Goal: Obtain resource: Download file/media

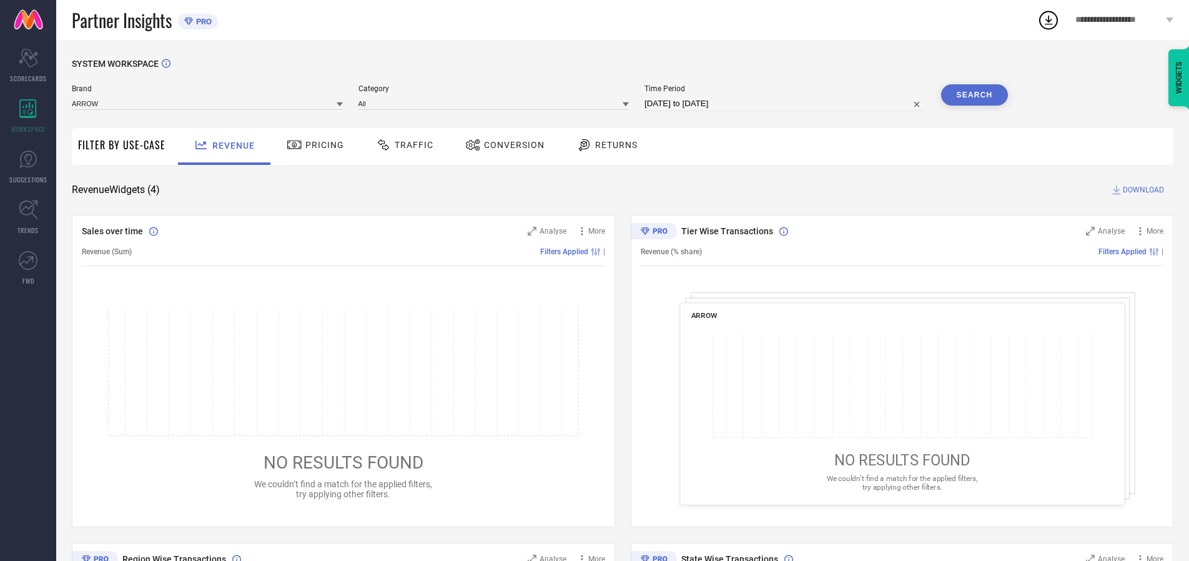
click at [402, 145] on span "Traffic" at bounding box center [414, 145] width 39 height 10
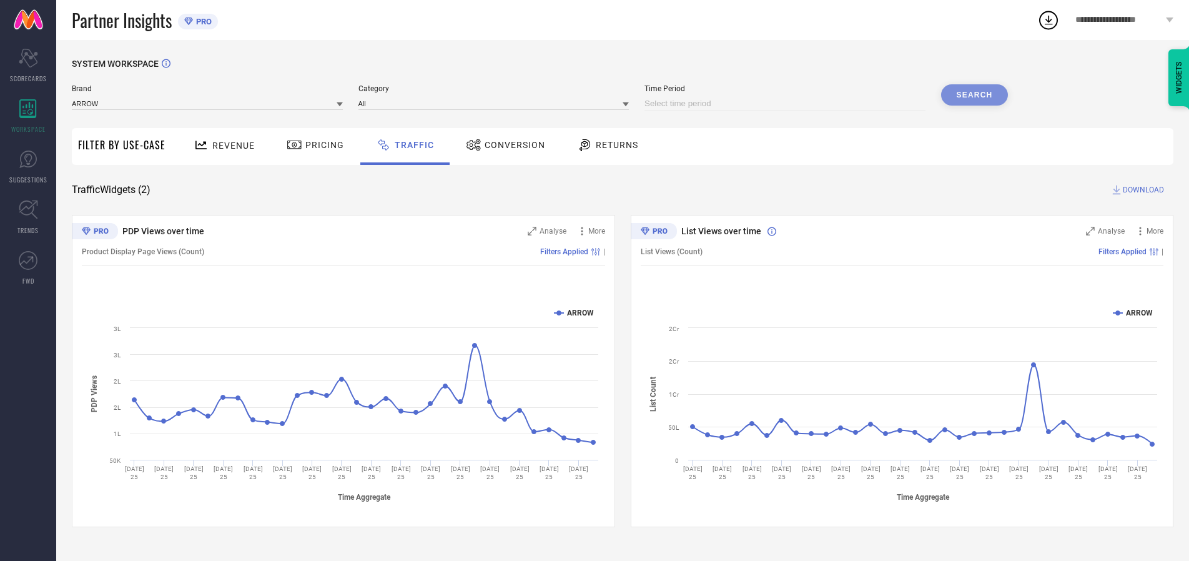
click at [787, 104] on input at bounding box center [784, 103] width 281 height 15
select select "7"
select select "2025"
select select "8"
select select "2025"
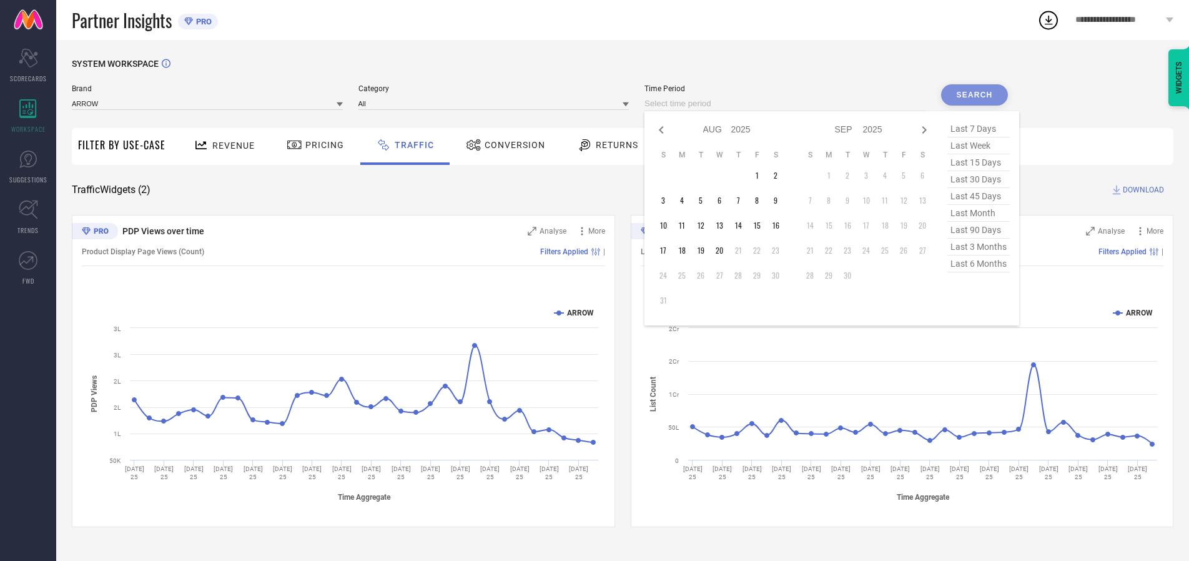
click at [723, 250] on td "20" at bounding box center [719, 250] width 19 height 19
type input "[DATE] to [DATE]"
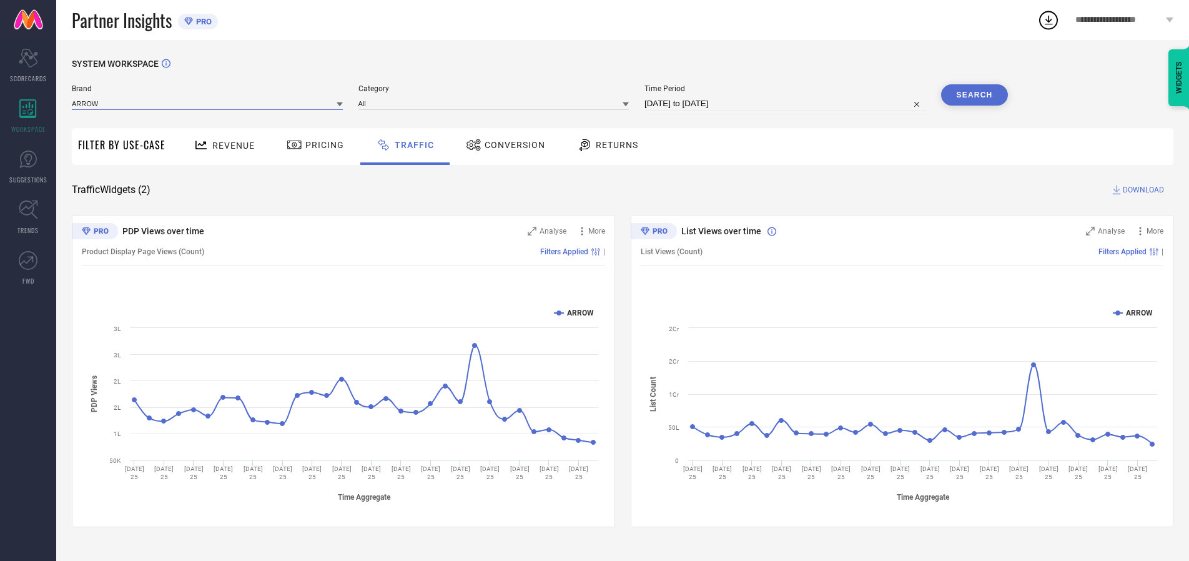
click at [208, 103] on input at bounding box center [207, 103] width 271 height 13
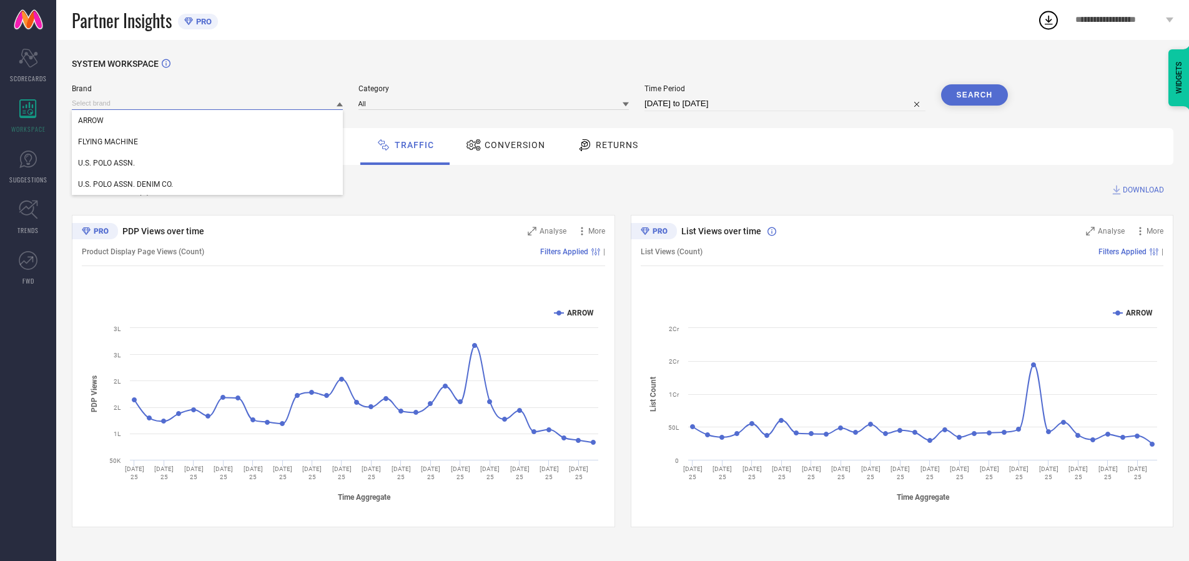
click at [208, 103] on input at bounding box center [207, 103] width 271 height 13
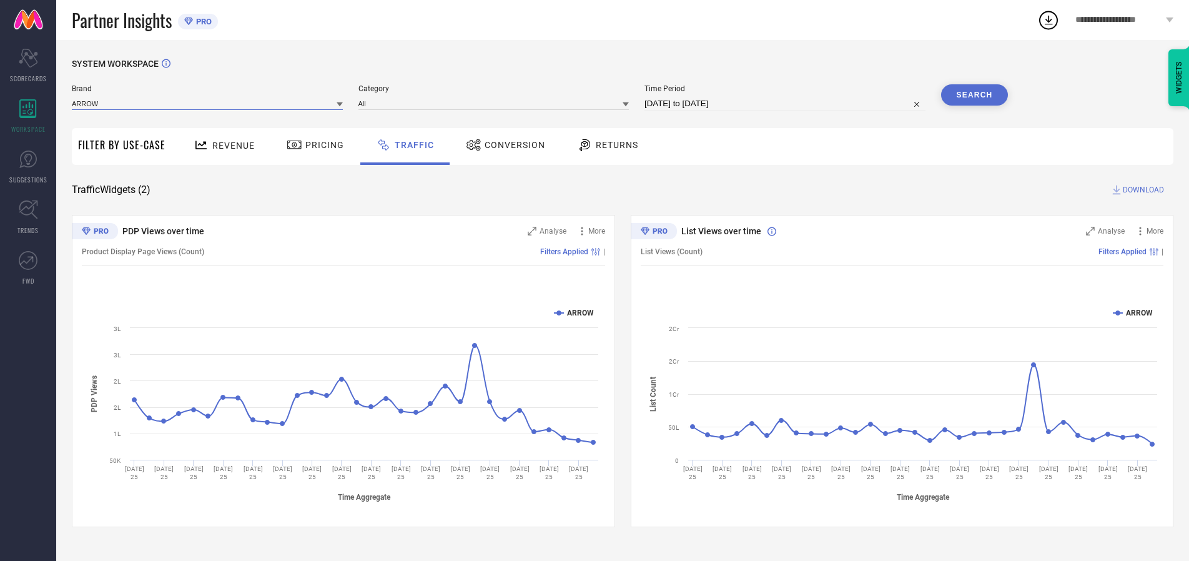
click at [208, 103] on input at bounding box center [207, 103] width 271 height 13
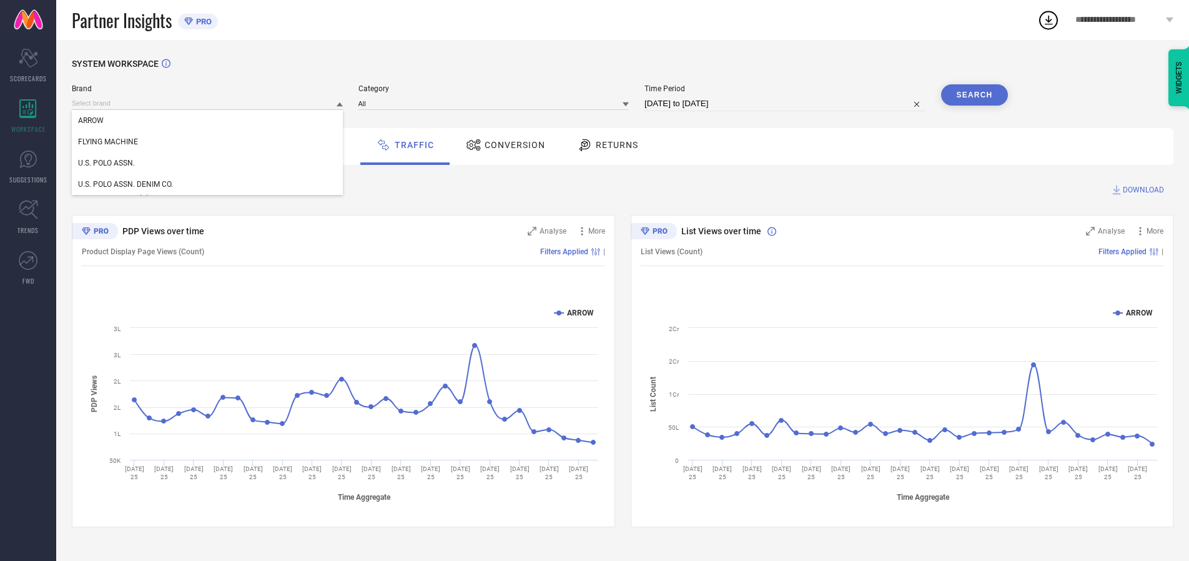
click at [208, 163] on div "U.S. POLO ASSN." at bounding box center [207, 162] width 271 height 21
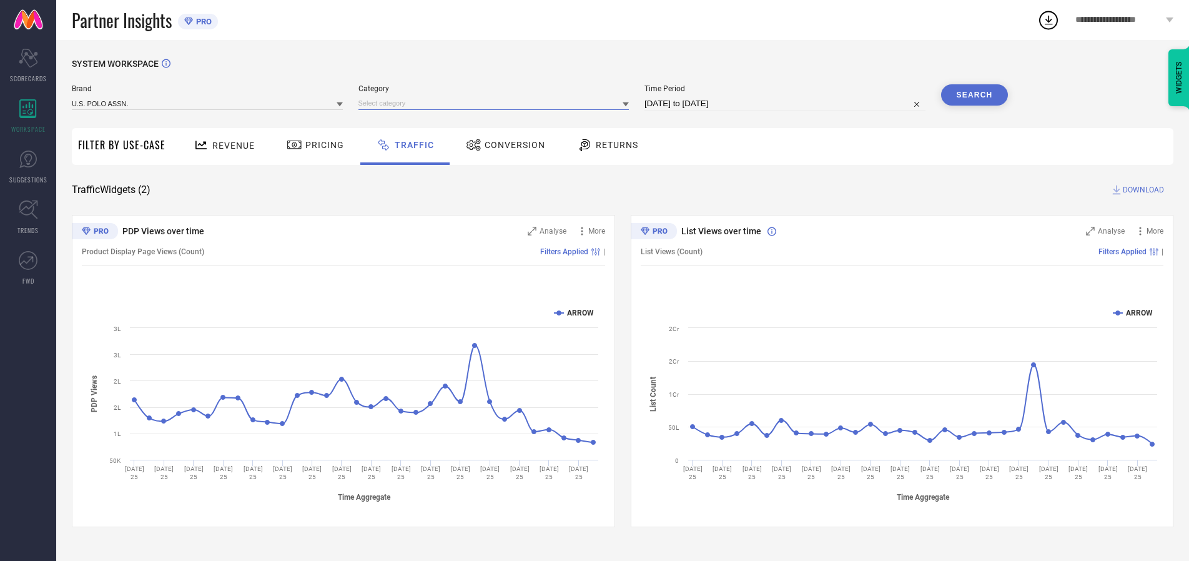
click at [496, 103] on input at bounding box center [493, 103] width 271 height 13
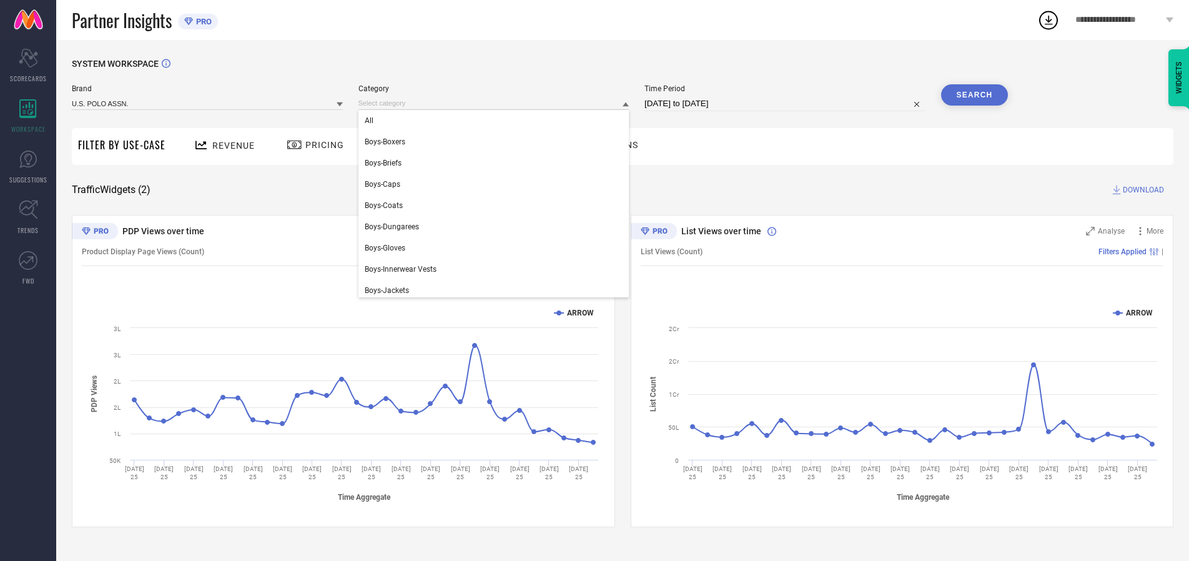
click at [496, 121] on div "All" at bounding box center [493, 120] width 271 height 21
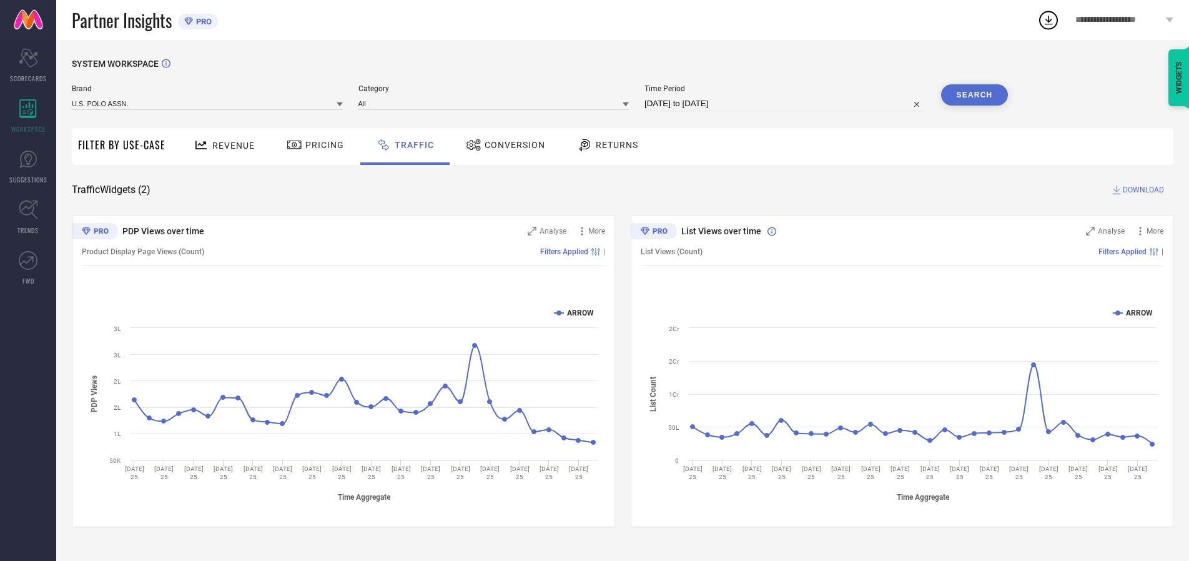
click at [974, 95] on button "Search" at bounding box center [974, 94] width 67 height 21
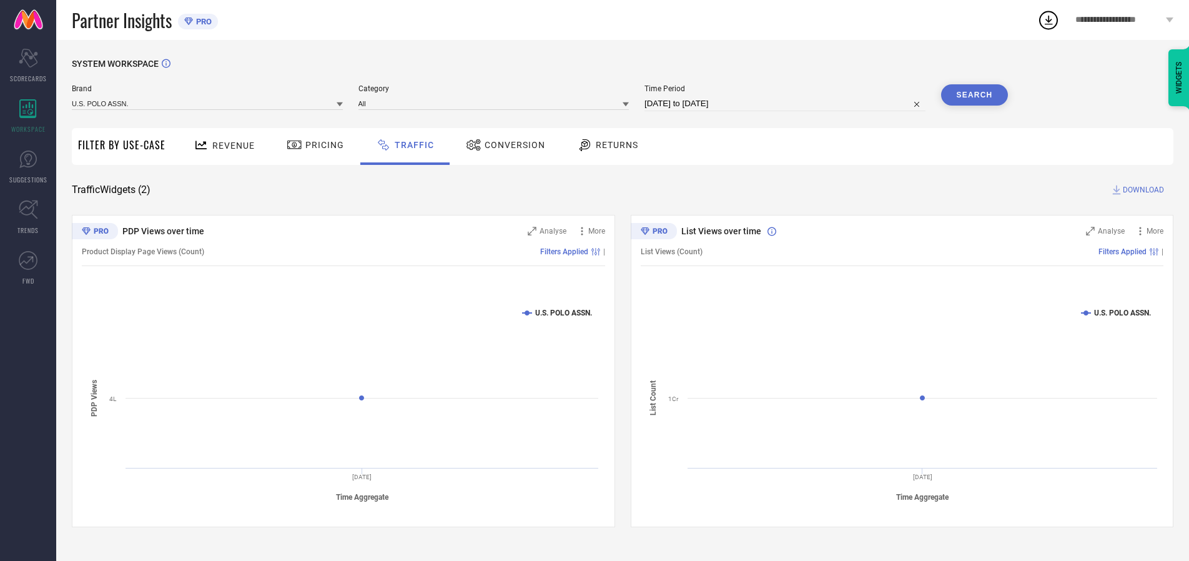
click at [1141, 190] on span "DOWNLOAD" at bounding box center [1143, 190] width 41 height 12
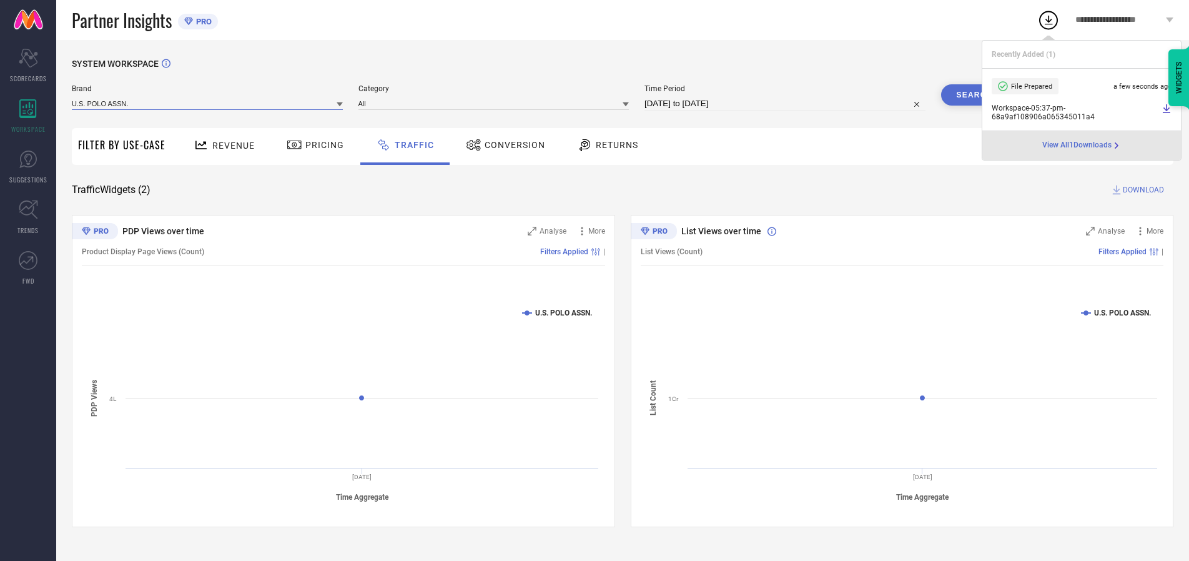
click at [208, 103] on input at bounding box center [207, 103] width 271 height 13
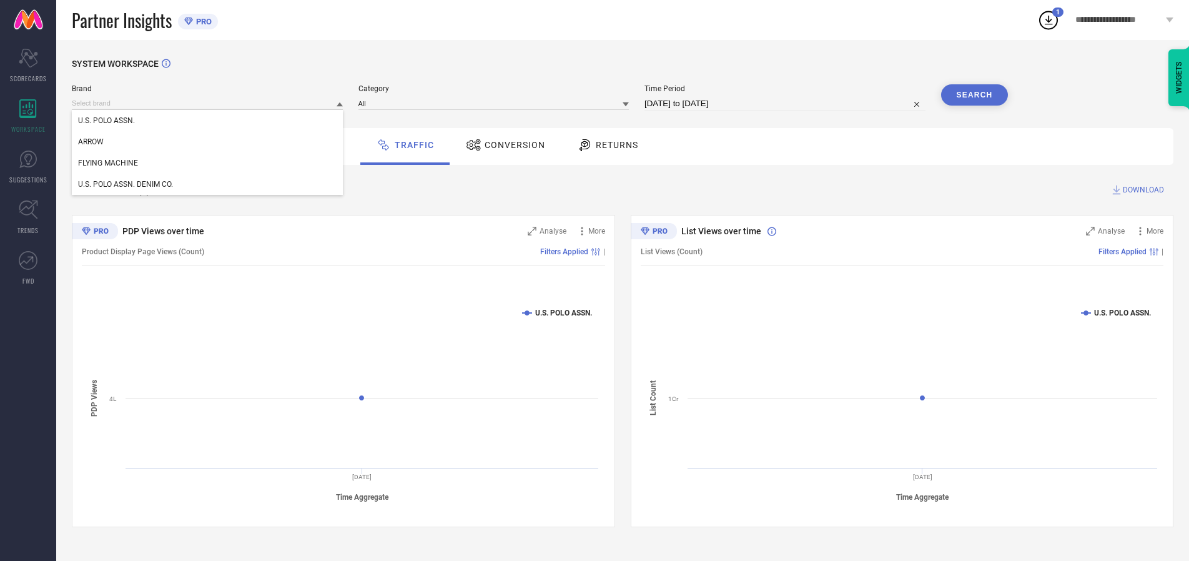
click at [208, 184] on div "U.S. POLO ASSN. DENIM CO." at bounding box center [207, 184] width 271 height 21
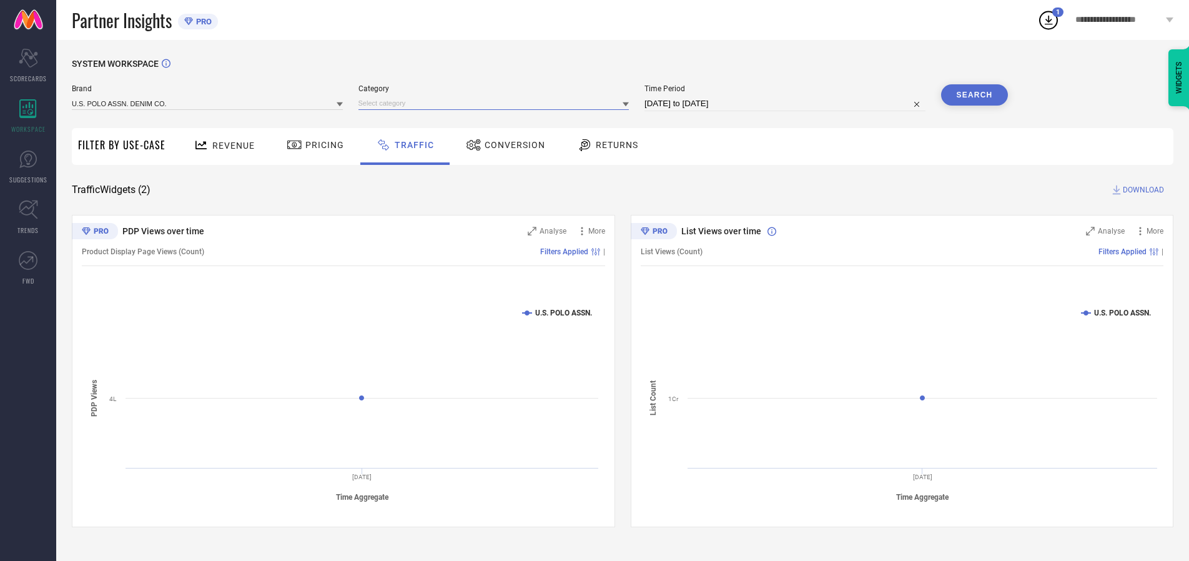
click at [496, 103] on input at bounding box center [493, 103] width 271 height 13
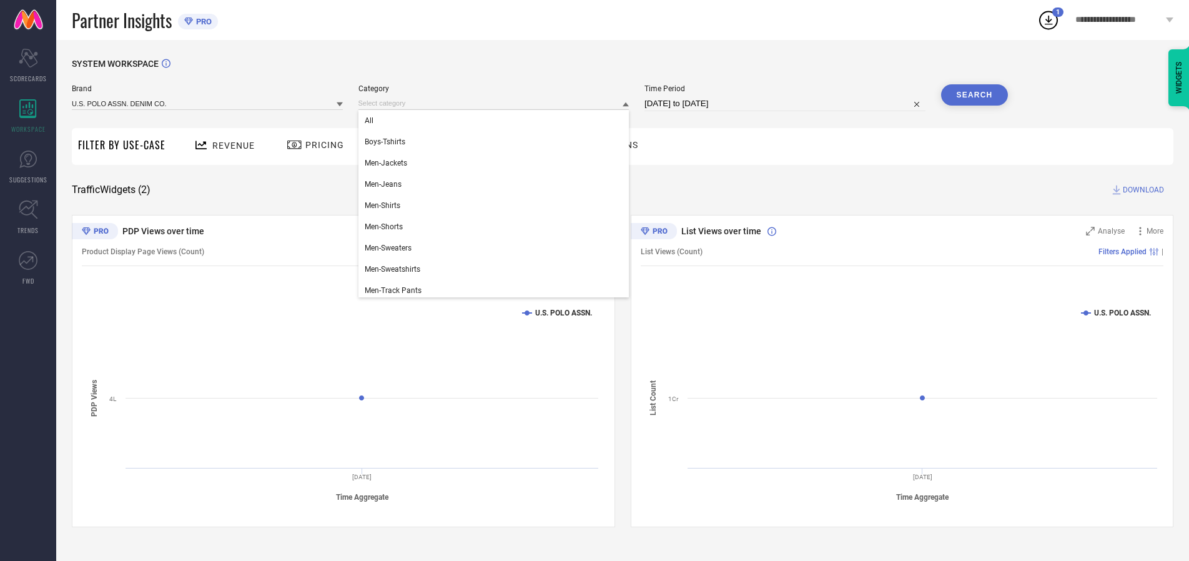
click at [496, 121] on div "All" at bounding box center [493, 120] width 271 height 21
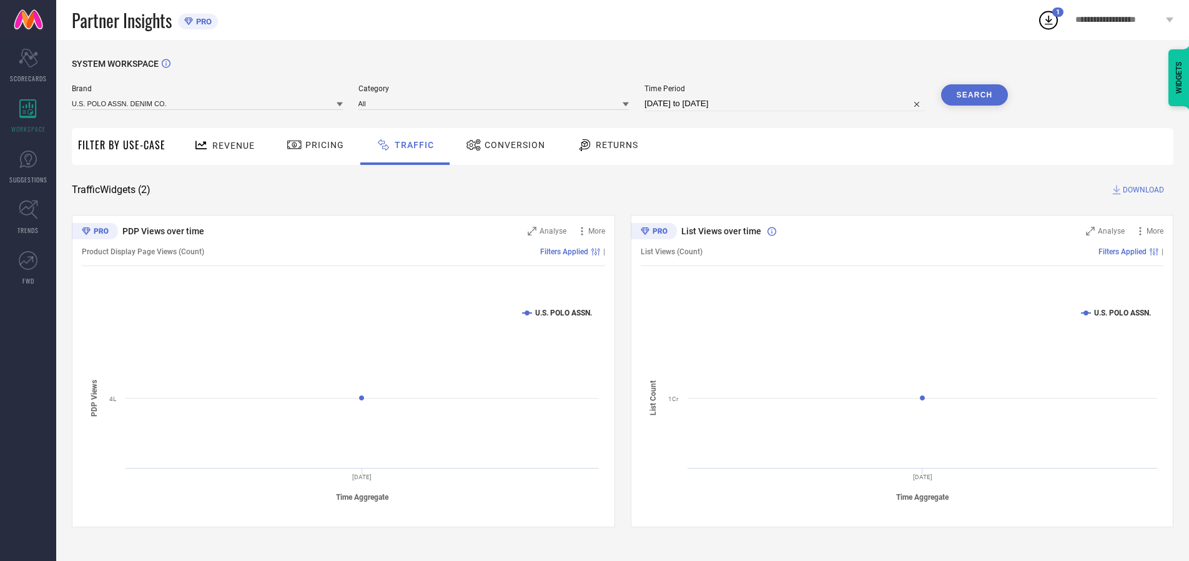
click at [974, 95] on button "Search" at bounding box center [974, 94] width 67 height 21
click at [1141, 190] on span "DOWNLOAD" at bounding box center [1143, 190] width 41 height 12
